Goal: Check status: Check status

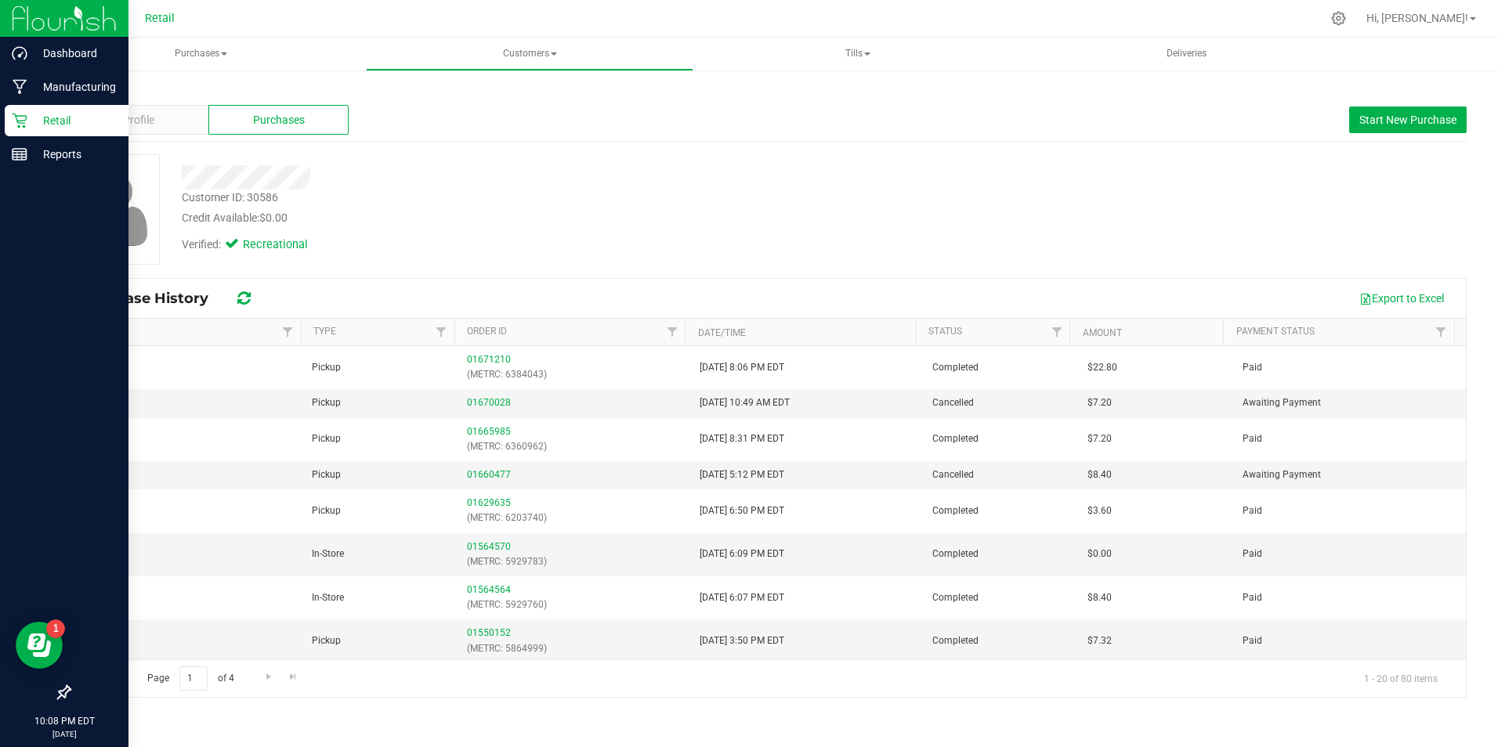
click at [23, 120] on icon at bounding box center [20, 121] width 16 height 16
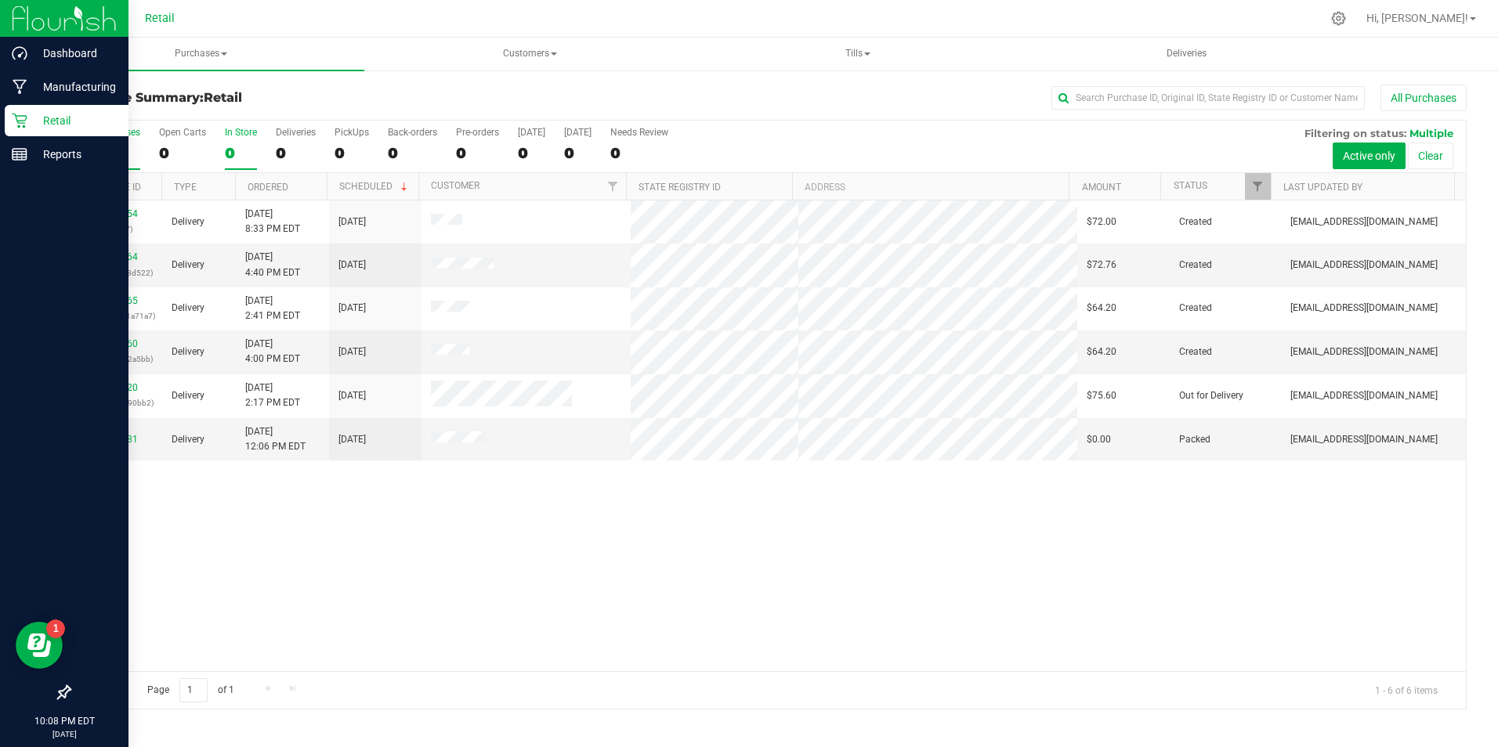
click at [229, 141] on label "In Store 0" at bounding box center [241, 148] width 32 height 43
click at [0, 0] on input "In Store 0" at bounding box center [0, 0] width 0 height 0
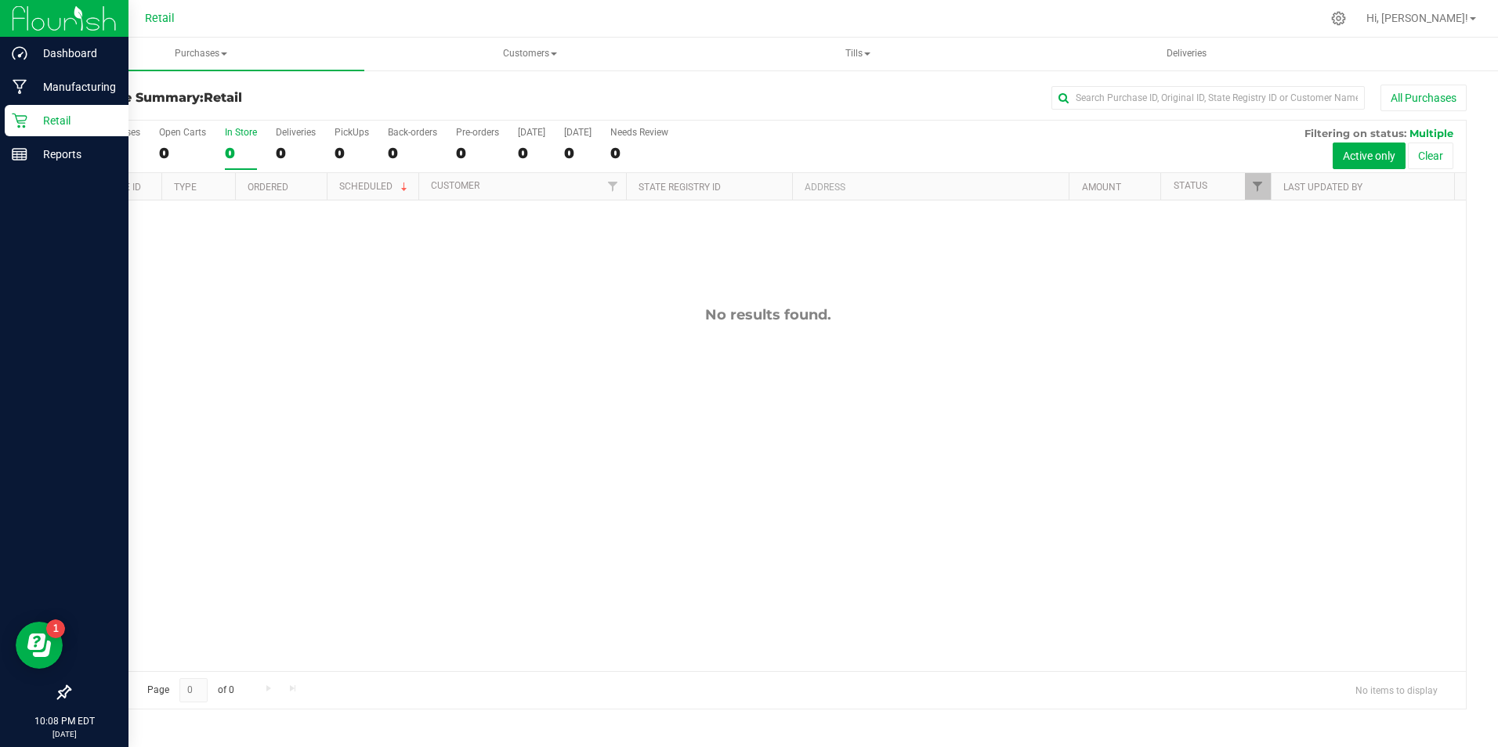
click at [229, 141] on label "In Store 0" at bounding box center [241, 148] width 32 height 43
click at [0, 0] on input "In Store 0" at bounding box center [0, 0] width 0 height 0
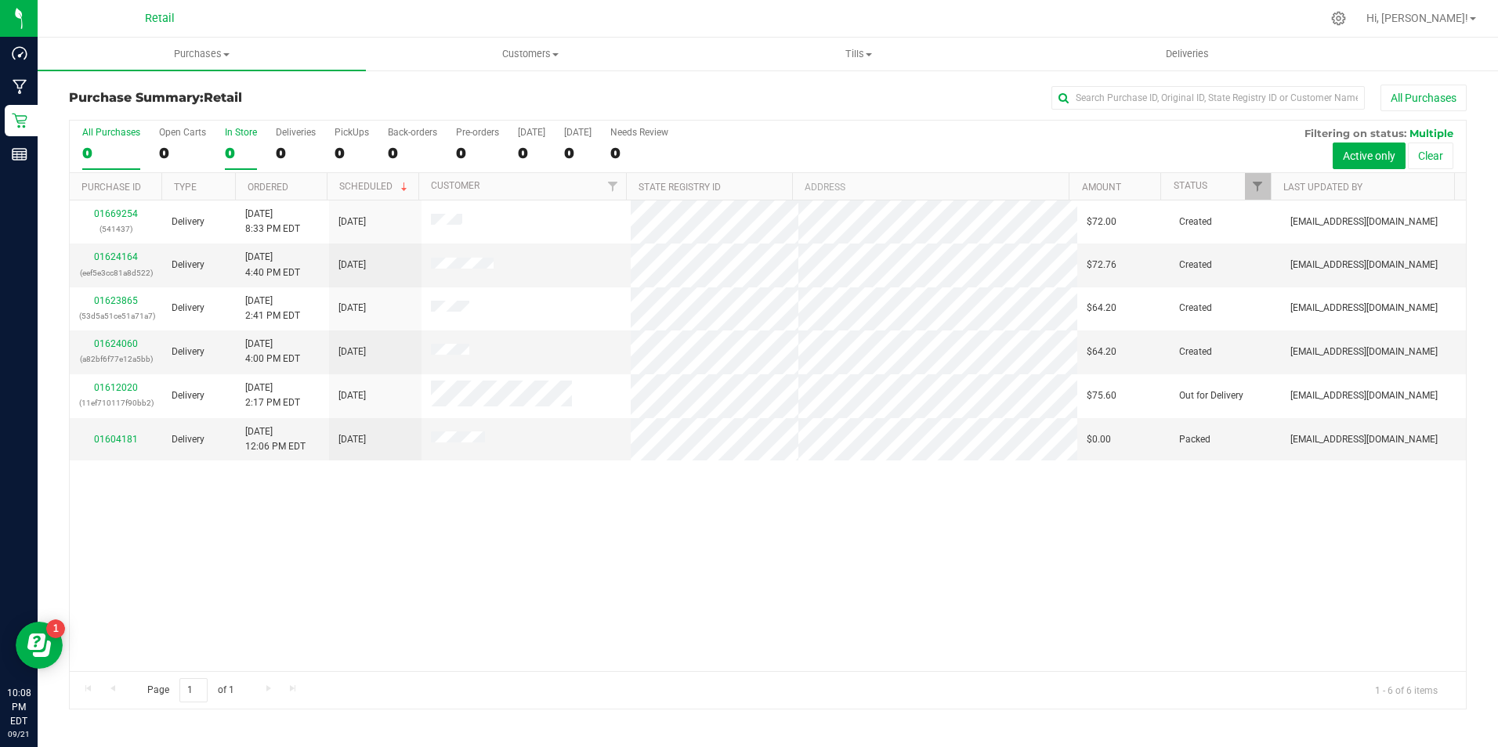
click at [227, 140] on label "In Store 0" at bounding box center [241, 148] width 32 height 43
click at [0, 0] on input "In Store 0" at bounding box center [0, 0] width 0 height 0
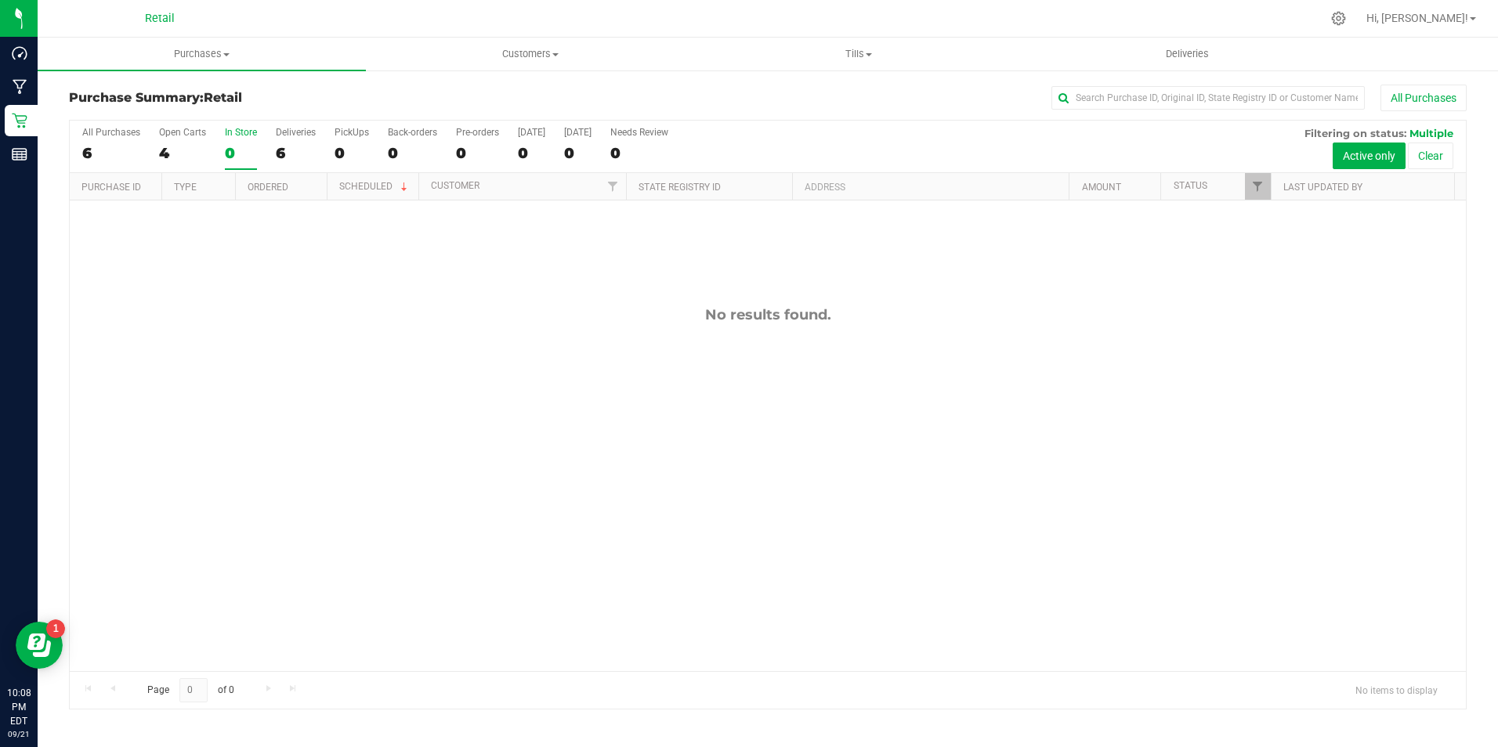
click at [239, 136] on div "In Store" at bounding box center [241, 132] width 32 height 11
click at [0, 0] on input "In Store 0" at bounding box center [0, 0] width 0 height 0
click at [107, 153] on div "6" at bounding box center [111, 153] width 58 height 18
click at [0, 0] on input "All Purchases 6" at bounding box center [0, 0] width 0 height 0
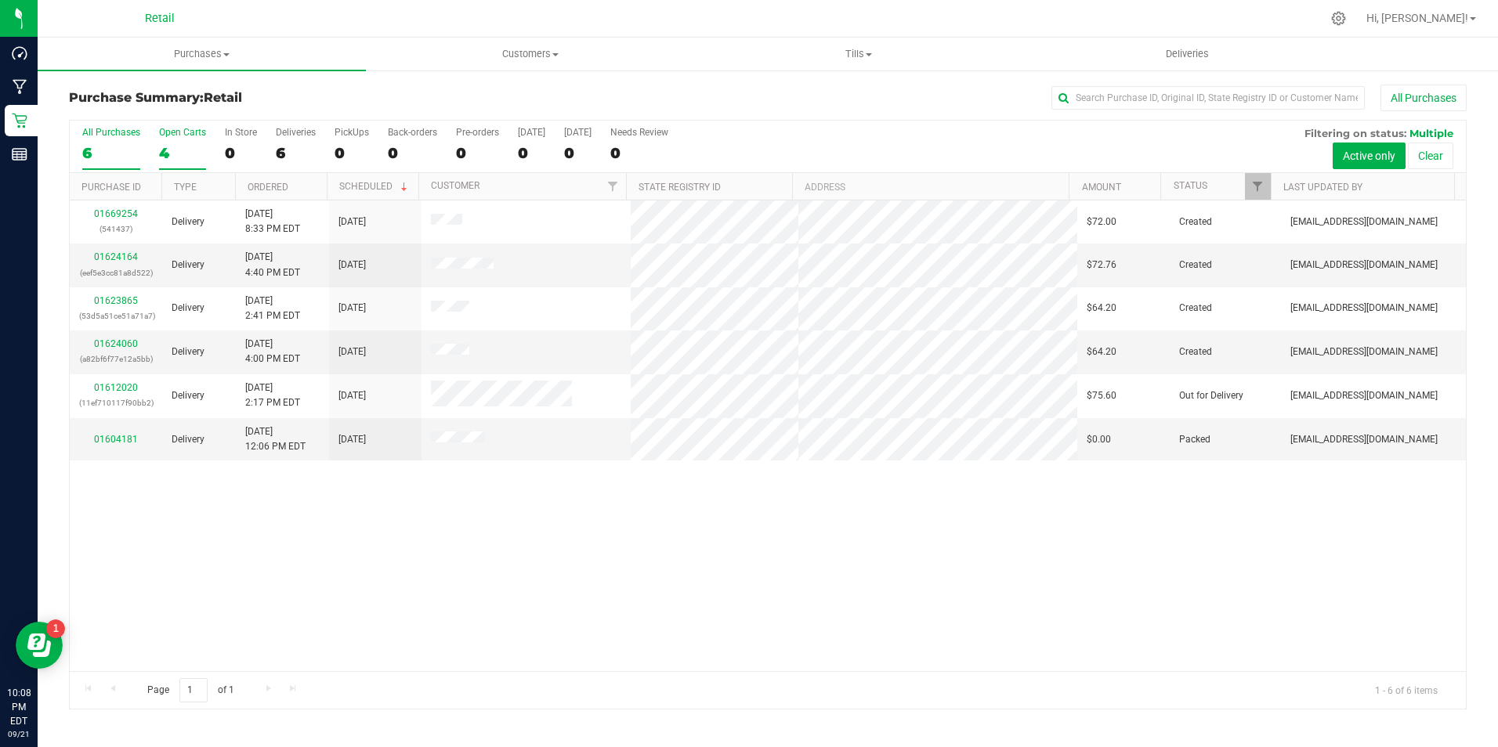
click at [193, 148] on div "4" at bounding box center [182, 153] width 47 height 18
click at [0, 0] on input "Open Carts 4" at bounding box center [0, 0] width 0 height 0
